Goal: Task Accomplishment & Management: Use online tool/utility

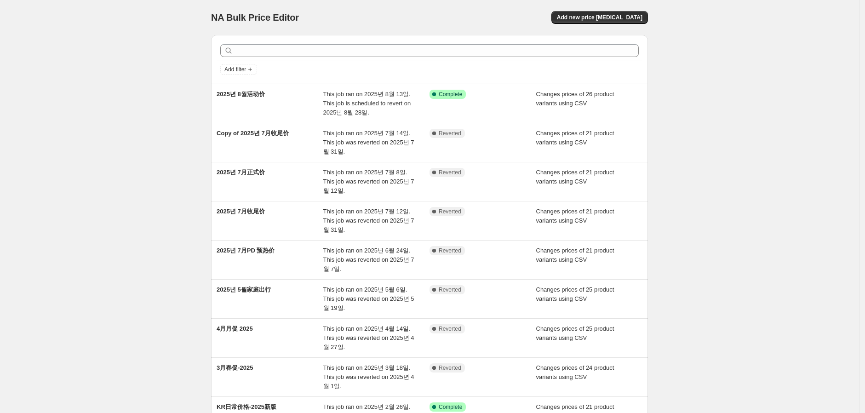
click at [437, 0] on div "NA Bulk Price Editor. This page is ready NA Bulk Price Editor Add new price [ME…" at bounding box center [429, 17] width 437 height 35
click at [622, 19] on span "Add new price [MEDICAL_DATA]" at bounding box center [599, 17] width 85 height 7
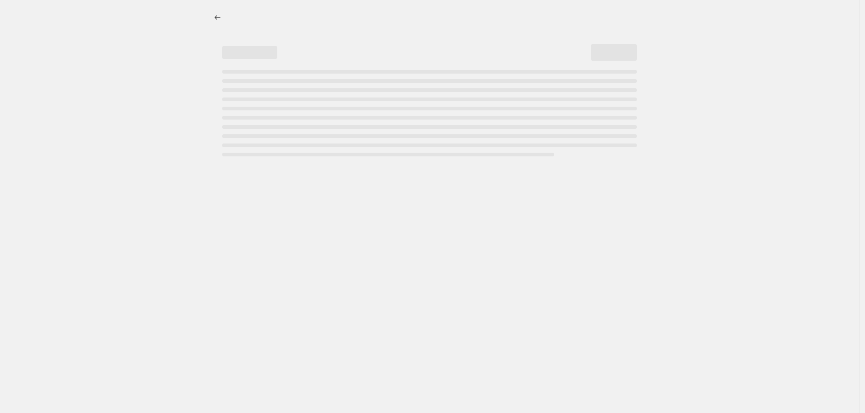
select select "percentage"
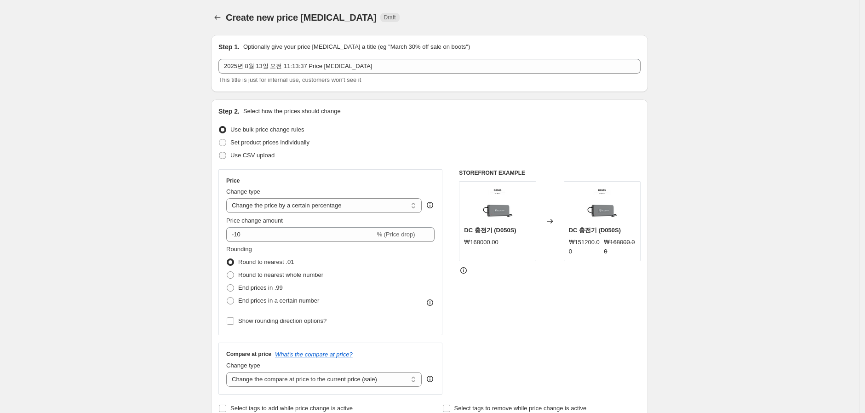
click at [258, 154] on span "Use CSV upload" at bounding box center [252, 155] width 44 height 7
click at [219, 152] on input "Use CSV upload" at bounding box center [219, 152] width 0 height 0
radio input "true"
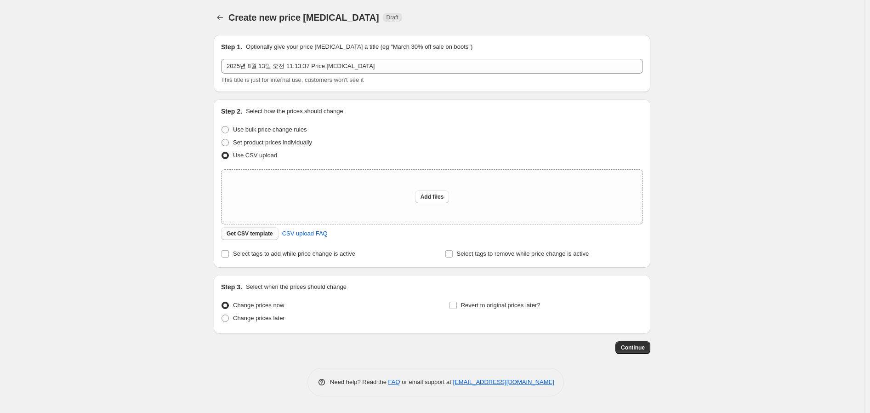
click at [244, 235] on span "Get CSV template" at bounding box center [250, 233] width 46 height 7
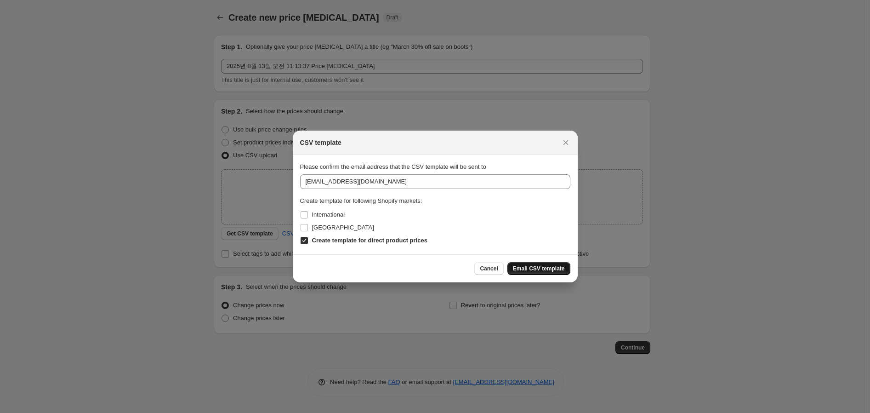
click at [536, 273] on button "Email CSV template" at bounding box center [538, 268] width 63 height 13
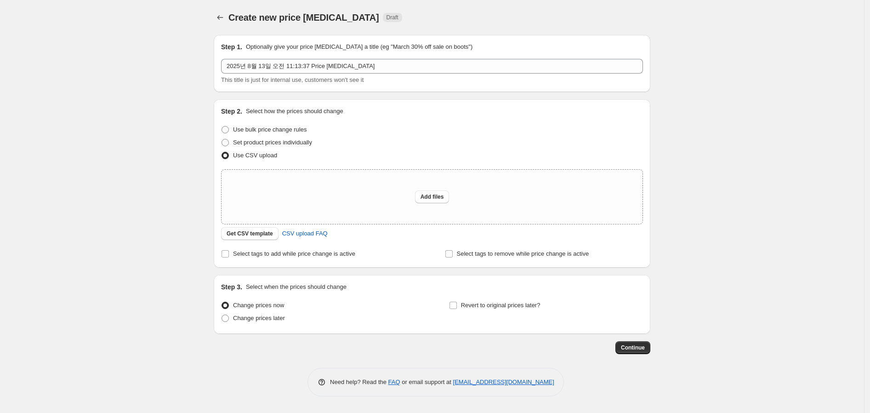
click at [797, 162] on div "Create new price [MEDICAL_DATA]. This page is ready Create new price [MEDICAL_D…" at bounding box center [432, 206] width 864 height 413
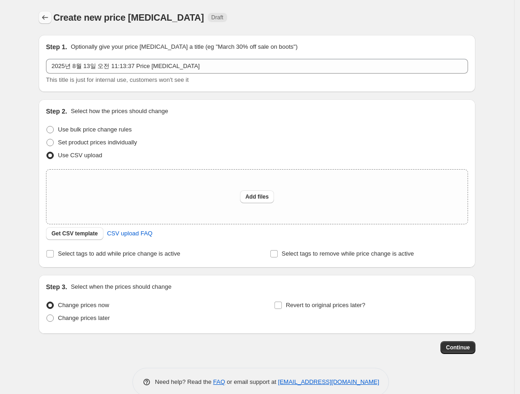
click at [49, 18] on icon "Price change jobs" at bounding box center [44, 17] width 9 height 9
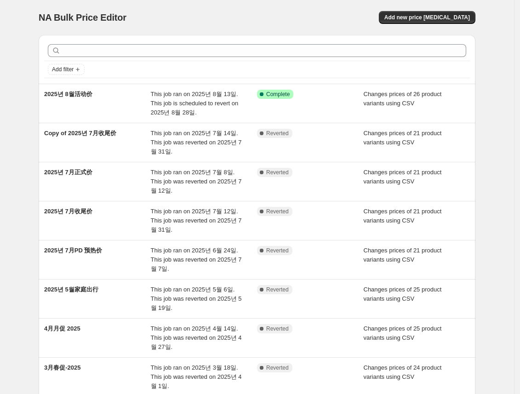
click at [211, 16] on div "NA Bulk Price Editor" at bounding box center [144, 17] width 210 height 13
click at [442, 17] on span "Add new price [MEDICAL_DATA]" at bounding box center [426, 17] width 85 height 7
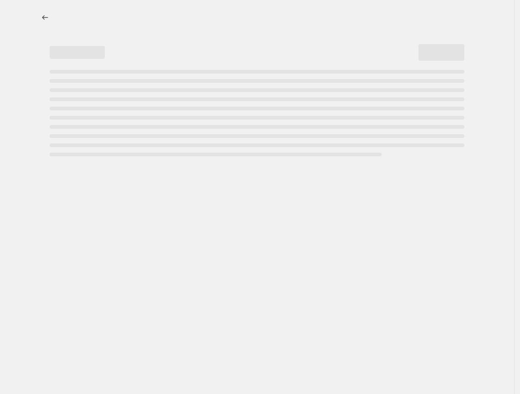
select select "percentage"
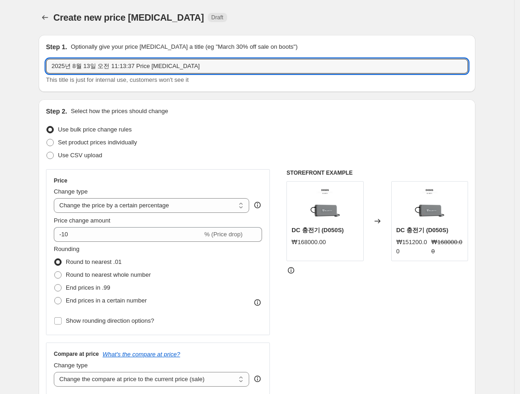
drag, startPoint x: 222, startPoint y: 66, endPoint x: 46, endPoint y: 69, distance: 176.1
click at [46, 69] on div "Step 1. Optionally give your price [MEDICAL_DATA] a title (eg "March 30% off sa…" at bounding box center [257, 63] width 437 height 57
type input "AC180P 上新价"
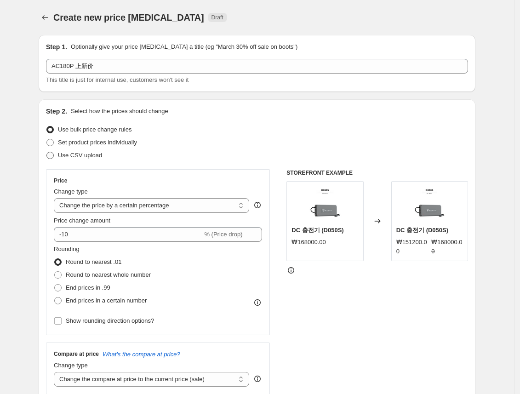
click at [86, 157] on span "Use CSV upload" at bounding box center [80, 155] width 44 height 7
click at [47, 152] on input "Use CSV upload" at bounding box center [46, 152] width 0 height 0
radio input "true"
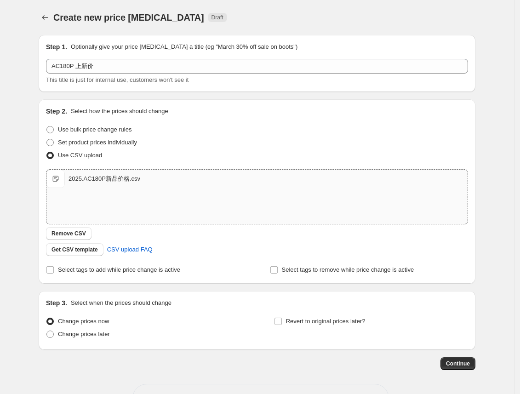
click at [29, 208] on div "Create new price [MEDICAL_DATA]. This page is ready Create new price [MEDICAL_D…" at bounding box center [257, 213] width 514 height 426
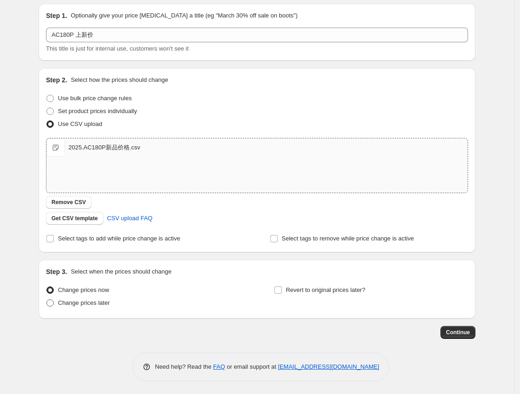
click at [84, 302] on span "Change prices later" at bounding box center [84, 302] width 52 height 7
click at [47, 300] on input "Change prices later" at bounding box center [46, 299] width 0 height 0
radio input "true"
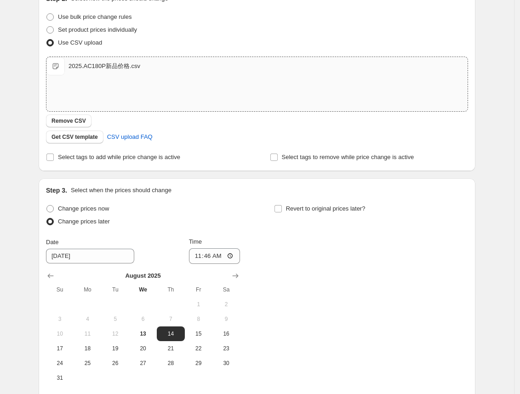
scroll to position [185, 0]
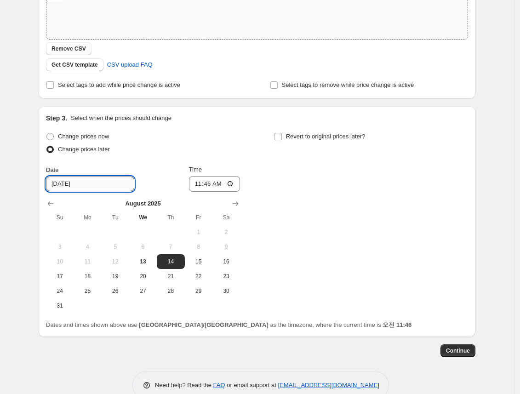
click at [80, 185] on input "[DATE]" at bounding box center [90, 184] width 88 height 15
click at [115, 279] on span "19" at bounding box center [115, 276] width 20 height 7
type input "[DATE]"
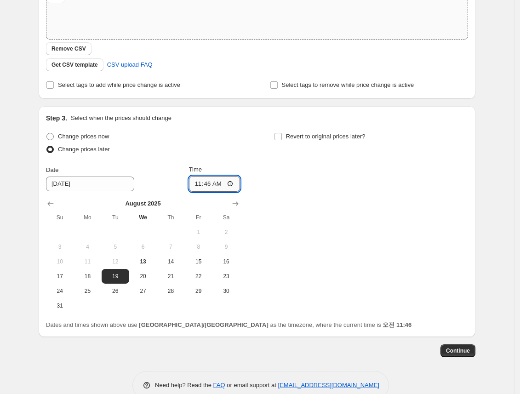
click at [223, 183] on input "11:46" at bounding box center [214, 184] width 51 height 16
click at [235, 183] on input "11:46" at bounding box center [214, 184] width 51 height 16
type input "10:00"
click at [330, 248] on div "Change prices now Change prices later Date [DATE] Time 10:00 [DATE] Su Mo Tu We…" at bounding box center [257, 221] width 422 height 183
click at [295, 138] on span "Revert to original prices later?" at bounding box center [326, 136] width 80 height 7
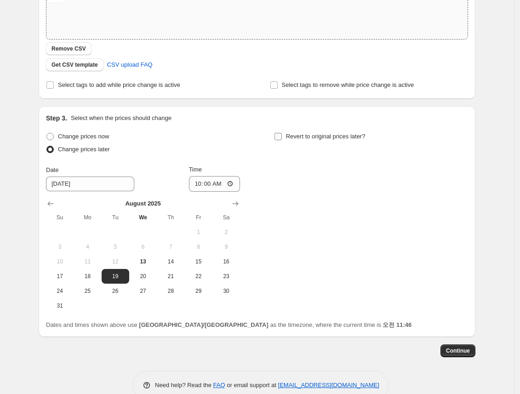
click at [282, 138] on input "Revert to original prices later?" at bounding box center [277, 136] width 7 height 7
checkbox input "true"
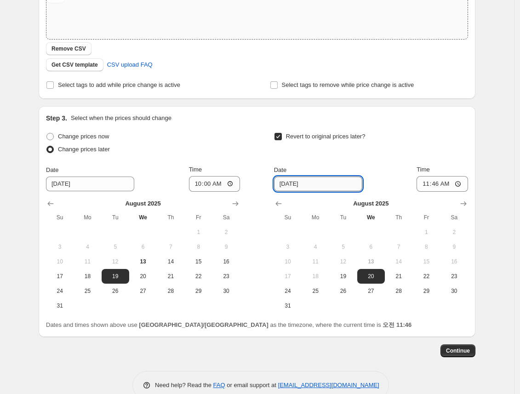
click at [322, 186] on input "[DATE]" at bounding box center [318, 184] width 88 height 15
click at [464, 206] on icon "Show next month, September 2025" at bounding box center [463, 203] width 9 height 9
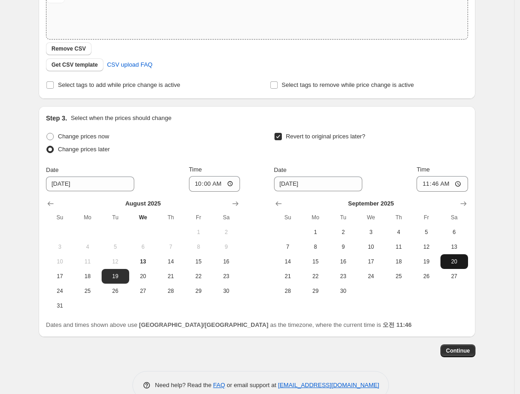
click at [456, 258] on span "20" at bounding box center [454, 261] width 20 height 7
type input "[DATE]"
click at [445, 182] on input "11:46" at bounding box center [441, 184] width 51 height 16
click at [439, 184] on input "11:46" at bounding box center [441, 184] width 51 height 16
type input "10:00"
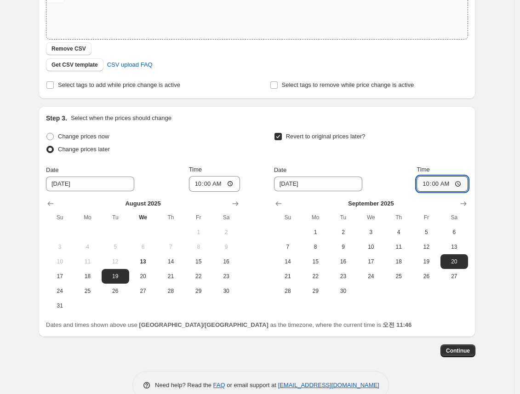
click at [258, 105] on div "Step 1. Optionally give your price [MEDICAL_DATA] a title (eg "March 30% off sa…" at bounding box center [253, 100] width 444 height 514
click at [463, 354] on button "Continue" at bounding box center [457, 350] width 35 height 13
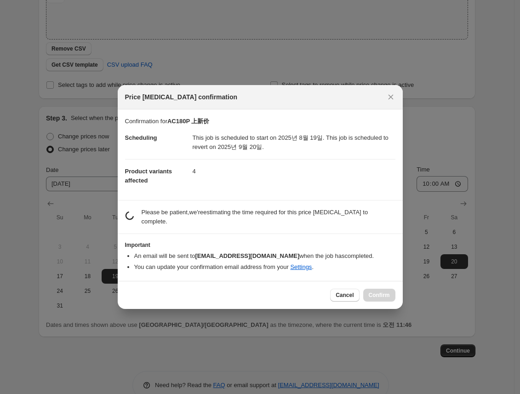
scroll to position [0, 0]
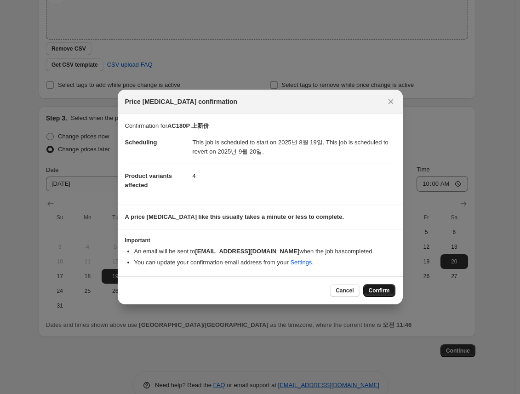
click at [373, 289] on span "Confirm" at bounding box center [379, 290] width 21 height 7
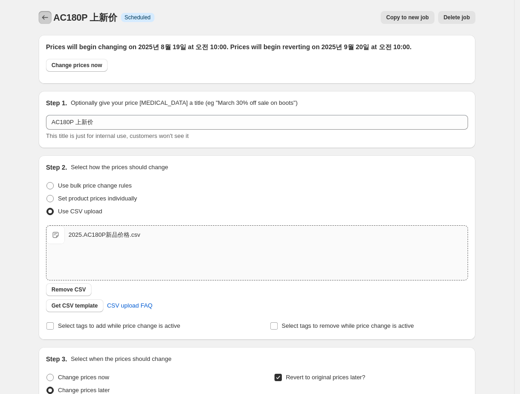
click at [45, 15] on icon "Price change jobs" at bounding box center [44, 17] width 9 height 9
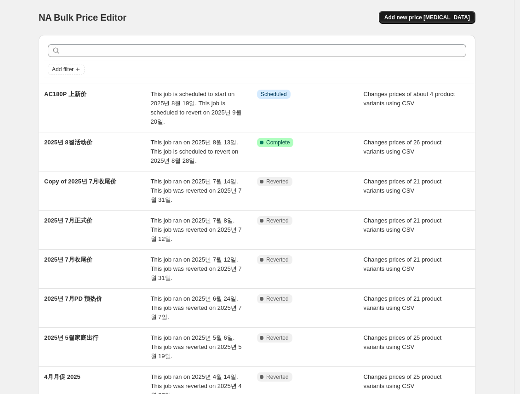
click at [439, 17] on span "Add new price [MEDICAL_DATA]" at bounding box center [426, 17] width 85 height 7
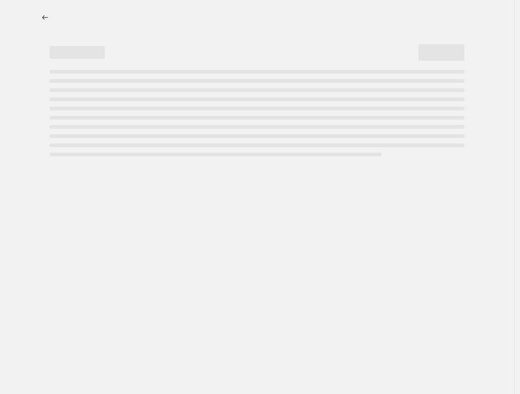
select select "percentage"
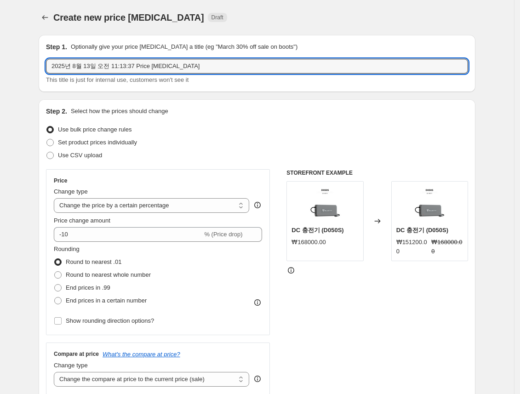
drag, startPoint x: 226, startPoint y: 67, endPoint x: -7, endPoint y: 69, distance: 232.6
click at [0, 69] on html "Home Settings Plans Skip to content Create new price [MEDICAL_DATA]. This page …" at bounding box center [260, 197] width 520 height 394
type input "日常价 1.0"
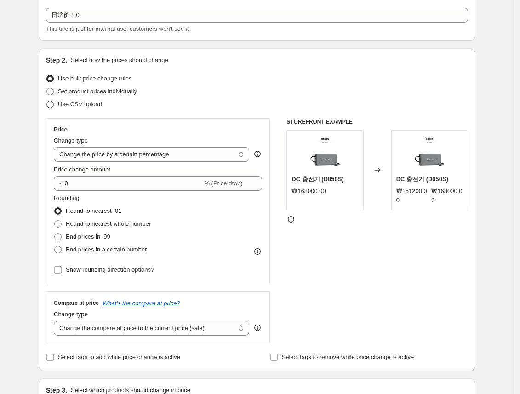
drag, startPoint x: 72, startPoint y: 103, endPoint x: 76, endPoint y: 105, distance: 5.0
click at [72, 103] on span "Use CSV upload" at bounding box center [80, 104] width 44 height 7
click at [47, 101] on input "Use CSV upload" at bounding box center [46, 101] width 0 height 0
radio input "true"
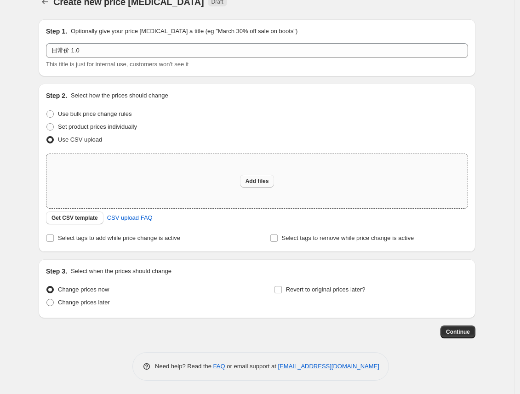
click at [257, 177] on span "Add files" at bounding box center [256, 180] width 23 height 7
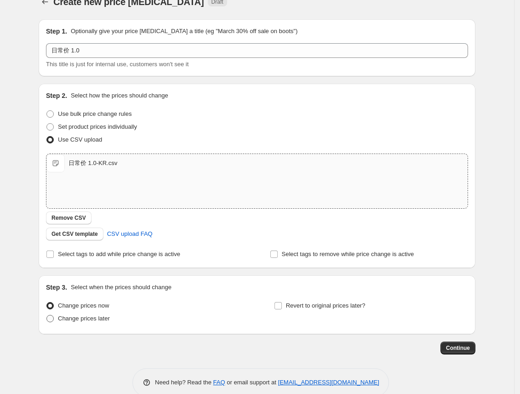
click at [100, 321] on span "Change prices later" at bounding box center [84, 318] width 52 height 7
click at [47, 315] on input "Change prices later" at bounding box center [46, 315] width 0 height 0
radio input "true"
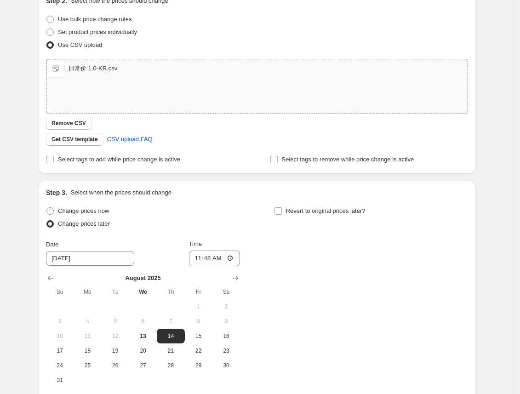
scroll to position [101, 0]
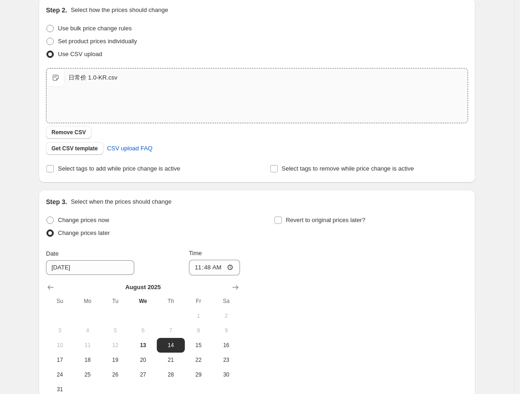
click at [75, 78] on div "日常价 1.0-KR.csv" at bounding box center [92, 77] width 49 height 9
click at [16, 131] on div "Create new price [MEDICAL_DATA]. This page is ready Create new price [MEDICAL_D…" at bounding box center [257, 198] width 514 height 598
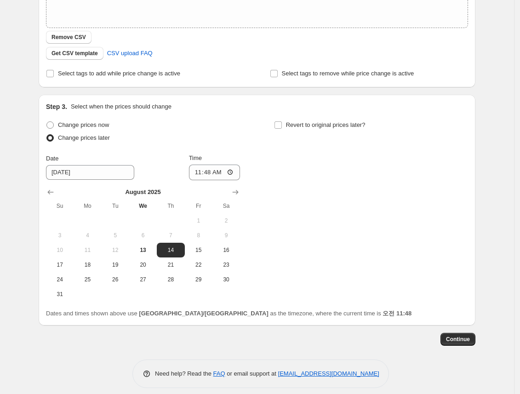
scroll to position [203, 0]
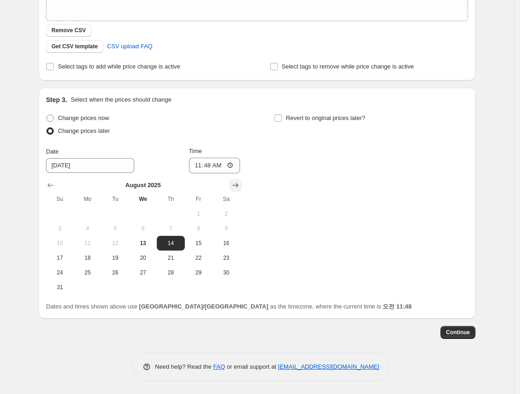
click at [237, 185] on icon "Show next month, September 2025" at bounding box center [236, 185] width 6 height 5
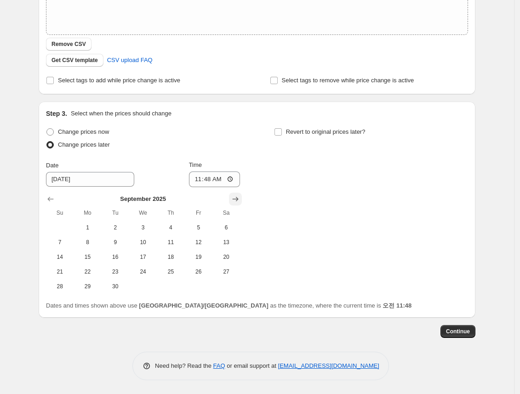
scroll to position [189, 0]
click at [228, 252] on button "20" at bounding box center [226, 257] width 28 height 15
type input "[DATE]"
click at [209, 177] on input "11:48" at bounding box center [214, 180] width 51 height 16
type input "10:02"
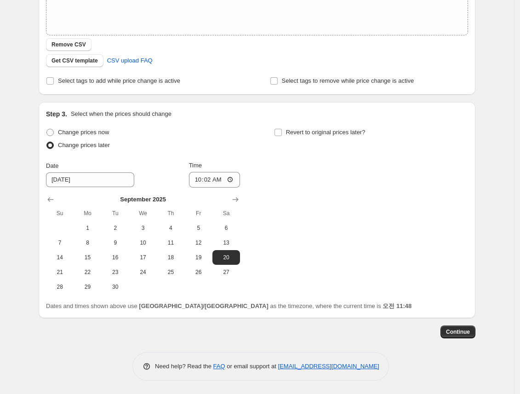
click at [347, 251] on div "Change prices now Change prices later Date [DATE] Time 10:[DATE] Mo Tu We Th Fr…" at bounding box center [257, 210] width 422 height 168
click at [279, 132] on input "Revert to original prices later?" at bounding box center [277, 132] width 7 height 7
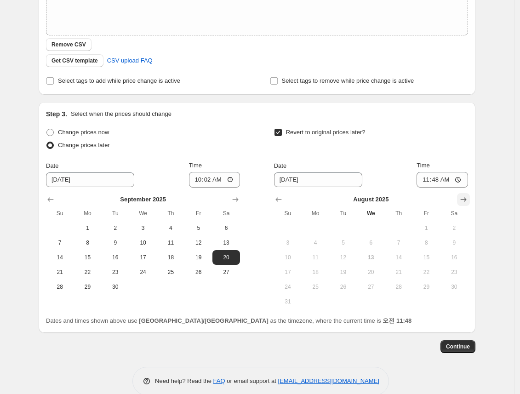
click at [467, 199] on icon "Show next month, September 2025" at bounding box center [464, 199] width 6 height 5
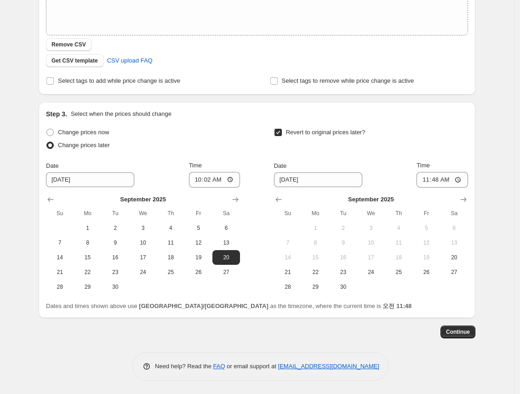
click at [282, 135] on span at bounding box center [278, 132] width 8 height 8
click at [282, 135] on input "Revert to original prices later?" at bounding box center [277, 132] width 7 height 7
checkbox input "false"
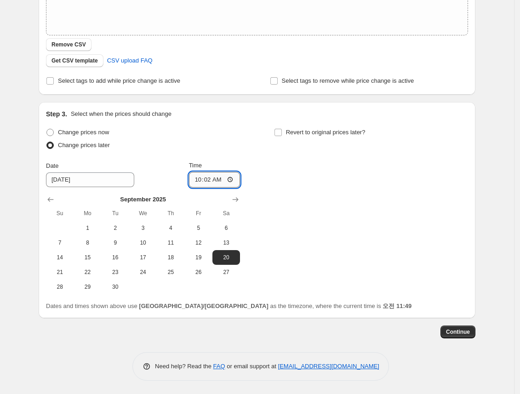
click at [220, 179] on input "10:02" at bounding box center [214, 180] width 51 height 16
click at [255, 152] on div "Change prices now Change prices later Date [DATE] Time 10:[DATE] Mo Tu We Th Fr…" at bounding box center [257, 210] width 422 height 168
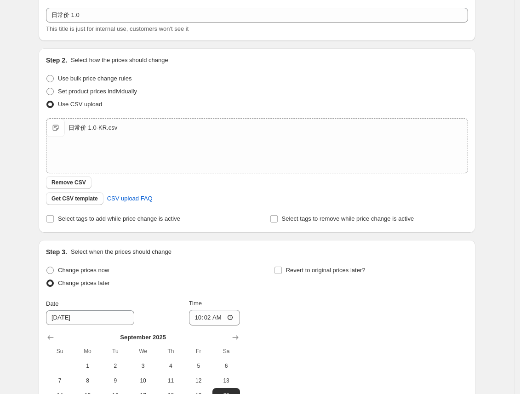
scroll to position [153, 0]
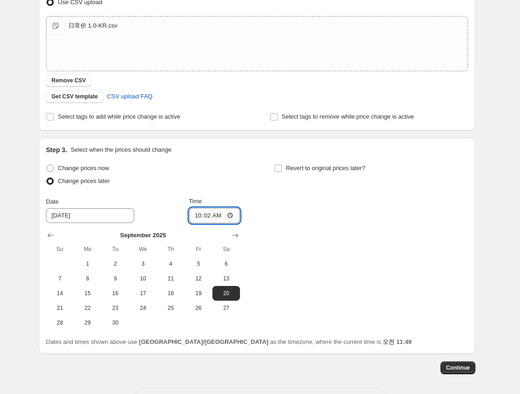
click at [221, 215] on input "10:02" at bounding box center [214, 216] width 51 height 16
click at [287, 262] on div "Change prices now Change prices later Date [DATE] Time 10:[DATE] Mo Tu We Th Fr…" at bounding box center [257, 246] width 422 height 168
click at [221, 212] on input "10:05" at bounding box center [214, 216] width 51 height 16
type input "10:03"
click at [373, 261] on div "Change prices now Change prices later Date [DATE] Time 10:[DATE] Mo Tu We Th Fr…" at bounding box center [257, 246] width 422 height 168
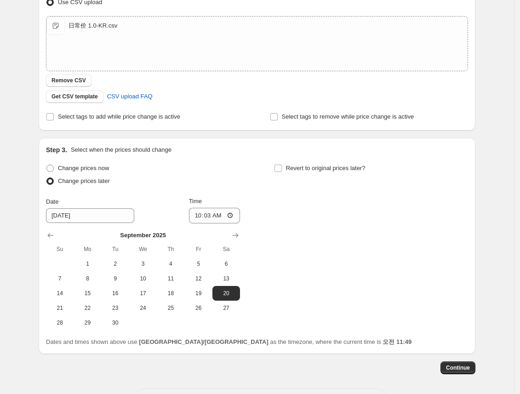
scroll to position [0, 0]
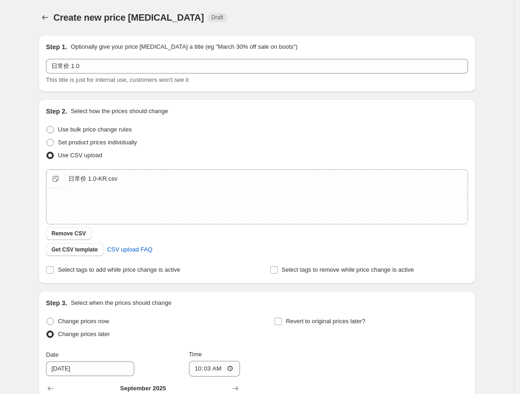
click at [513, 113] on div "Create new price [MEDICAL_DATA]. This page is ready Create new price [MEDICAL_D…" at bounding box center [257, 291] width 514 height 583
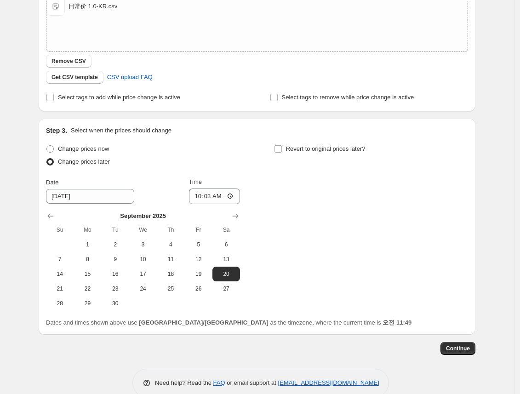
scroll to position [189, 0]
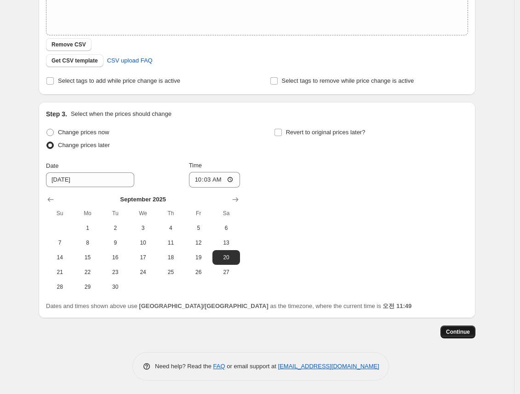
click at [461, 329] on span "Continue" at bounding box center [458, 331] width 24 height 7
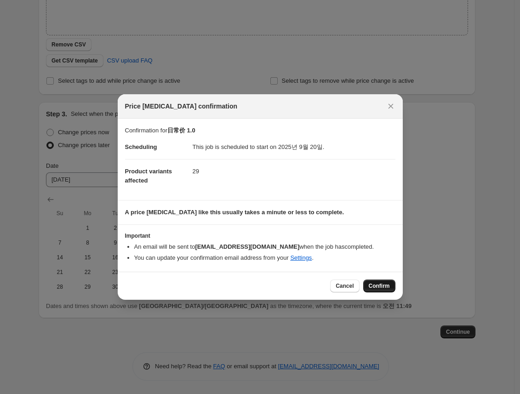
click at [383, 287] on span "Confirm" at bounding box center [379, 285] width 21 height 7
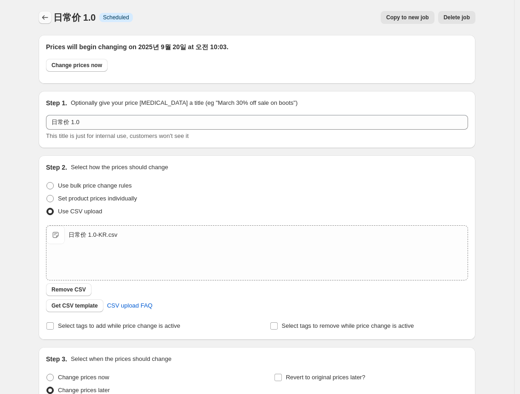
click at [50, 19] on icon "Price change jobs" at bounding box center [44, 17] width 9 height 9
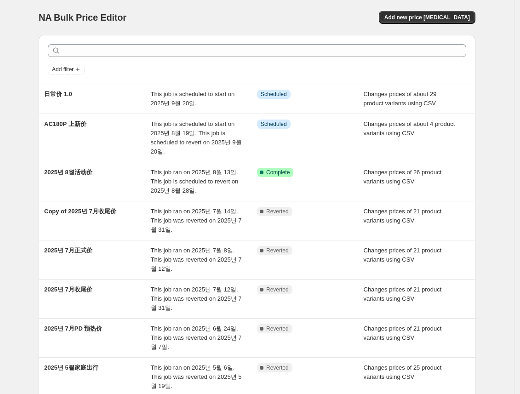
click at [276, 19] on div "Add new price [MEDICAL_DATA]" at bounding box center [365, 17] width 219 height 13
click at [313, 6] on div "NA Bulk Price Editor. This page is ready NA Bulk Price Editor Add new price [ME…" at bounding box center [257, 17] width 437 height 35
click at [249, 14] on div "NA Bulk Price Editor" at bounding box center [144, 17] width 210 height 13
click at [214, 13] on div "NA Bulk Price Editor" at bounding box center [144, 17] width 210 height 13
